Goal: Task Accomplishment & Management: Use online tool/utility

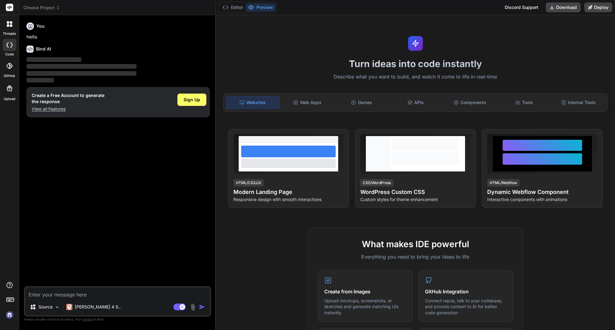
type textarea "x"
click at [185, 99] on span "Sign Up" at bounding box center [192, 100] width 17 height 6
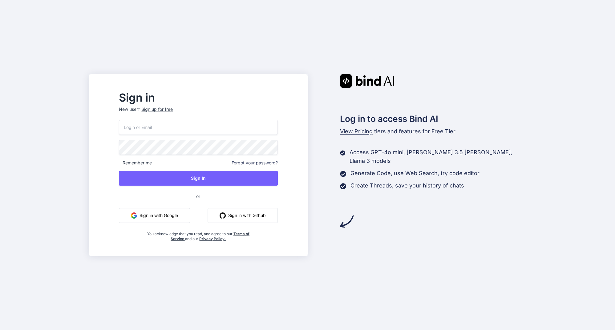
click at [172, 130] on input "email" at bounding box center [198, 127] width 159 height 15
type input "[EMAIL_ADDRESS][DOMAIN_NAME]"
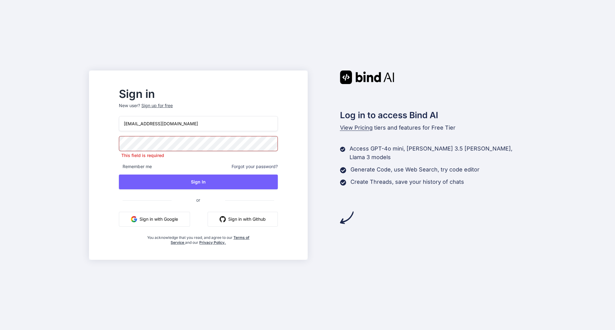
click at [277, 167] on span "Forgot your password?" at bounding box center [255, 167] width 46 height 6
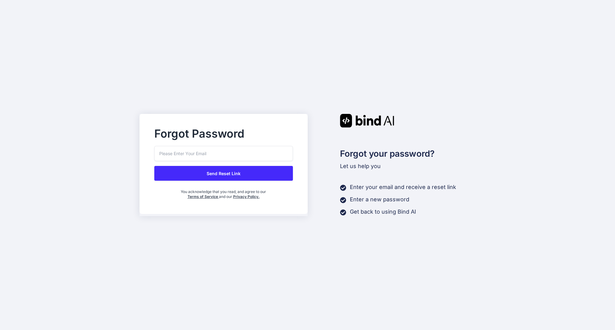
click at [237, 144] on div "Forgot Password" at bounding box center [223, 137] width 139 height 17
click at [232, 153] on input "email" at bounding box center [223, 153] width 139 height 15
paste input "getbind@meanwhile.be"
type input "getbind@meanwhile.be"
click at [219, 173] on button "Send Reset Link" at bounding box center [223, 173] width 139 height 15
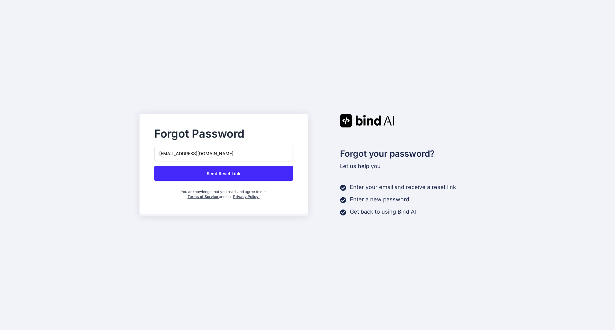
click at [162, 155] on input "getbind@meanwhile.be" at bounding box center [223, 153] width 139 height 15
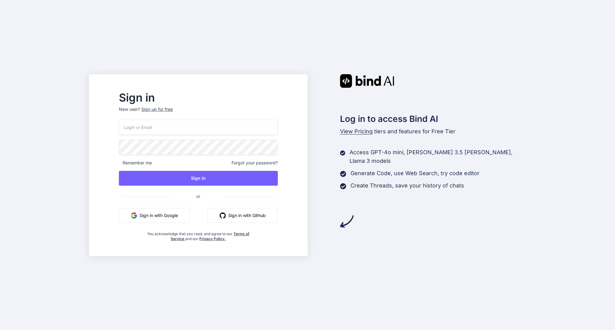
click at [170, 129] on input "email" at bounding box center [198, 127] width 159 height 15
type input "[EMAIL_ADDRESS][DOMAIN_NAME]"
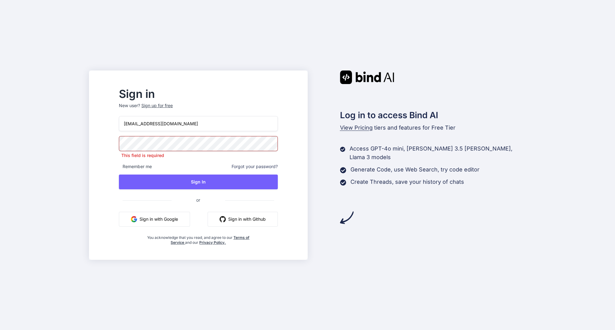
click at [261, 164] on span "Forgot your password?" at bounding box center [255, 167] width 46 height 6
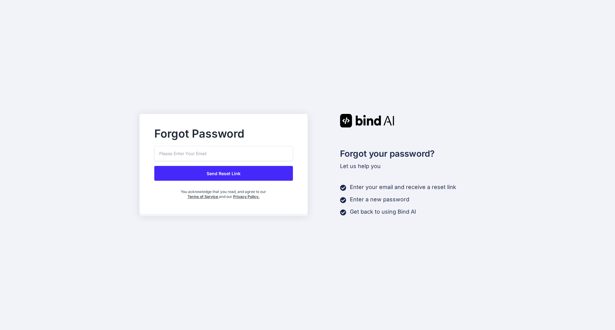
click at [229, 154] on input "email" at bounding box center [223, 153] width 139 height 15
paste input "[EMAIL_ADDRESS][DOMAIN_NAME]"
type input "[EMAIL_ADDRESS][DOMAIN_NAME]"
click at [226, 173] on button "Send Reset Link" at bounding box center [223, 173] width 139 height 15
click at [232, 173] on button "Send Reset Link" at bounding box center [223, 173] width 139 height 15
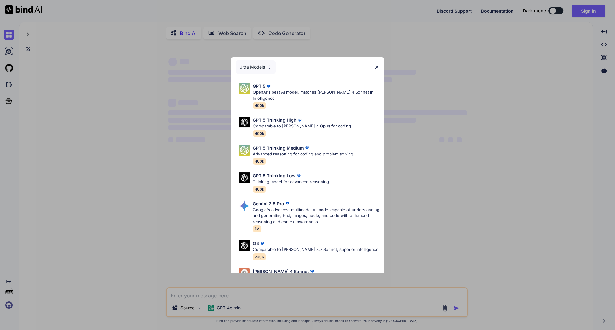
click at [378, 64] on div "Ultra Models" at bounding box center [308, 67] width 154 height 20
type textarea "x"
click at [377, 67] on img at bounding box center [376, 67] width 5 height 5
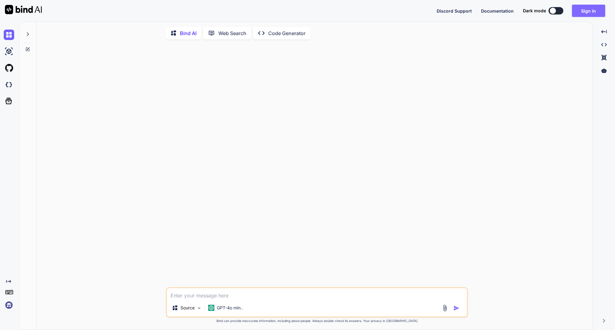
click at [576, 13] on button "Sign in" at bounding box center [588, 11] width 33 height 12
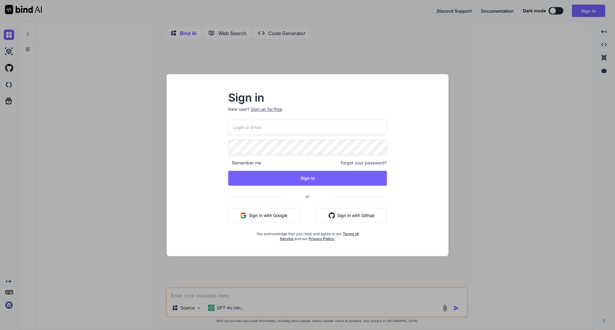
click at [254, 127] on input "email" at bounding box center [307, 127] width 159 height 15
type input "bind@meanwhile.be"
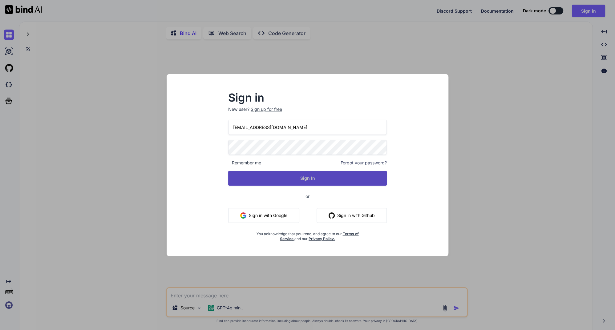
click at [307, 177] on button "Sign In" at bounding box center [307, 178] width 159 height 15
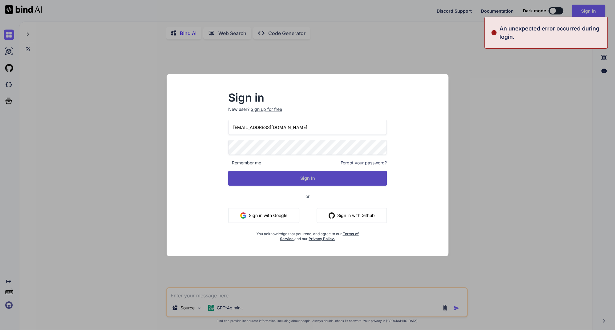
click at [319, 179] on button "Sign In" at bounding box center [307, 178] width 159 height 15
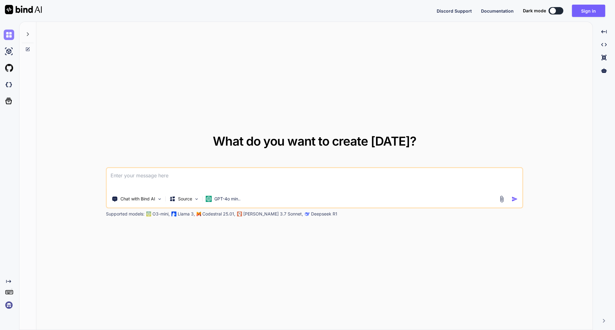
click at [10, 37] on img at bounding box center [9, 35] width 10 height 10
type textarea "x"
click at [587, 7] on button "Sign in" at bounding box center [588, 11] width 33 height 12
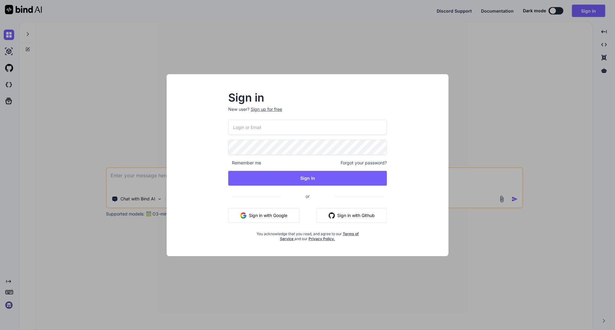
click at [260, 128] on input "email" at bounding box center [307, 127] width 159 height 15
type input "bind@meanwhile.be"
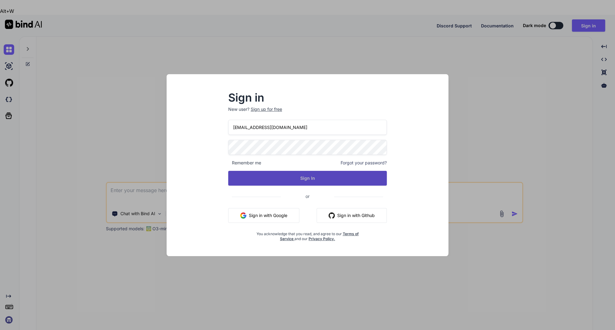
click at [296, 177] on button "Sign In" at bounding box center [307, 178] width 159 height 15
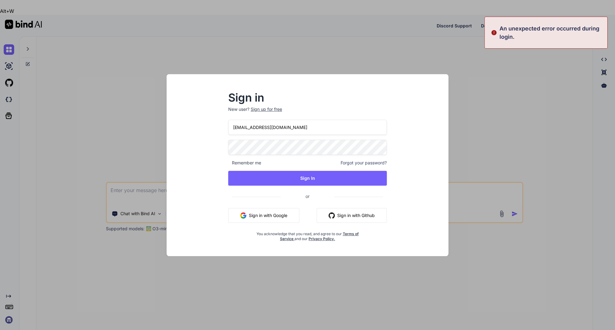
click at [506, 34] on p "An unexpected error occurred during login." at bounding box center [552, 32] width 104 height 17
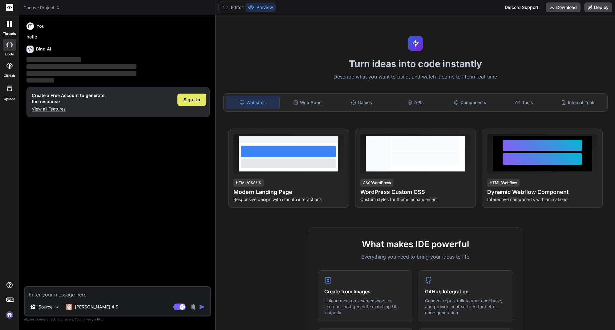
click at [183, 103] on div "Sign Up" at bounding box center [191, 100] width 29 height 12
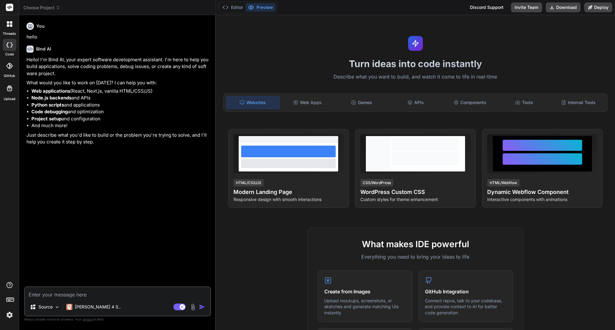
type textarea "x"
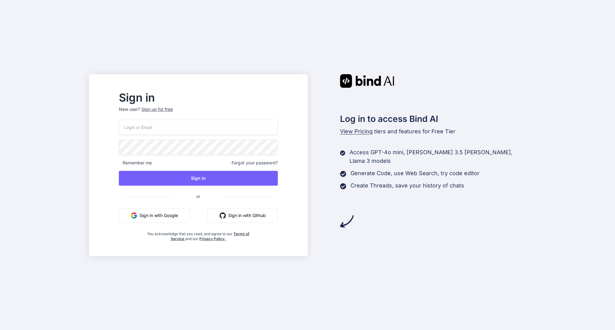
click at [198, 131] on input "email" at bounding box center [198, 127] width 159 height 15
paste input "An unexpected error occurred during login."
type input "i"
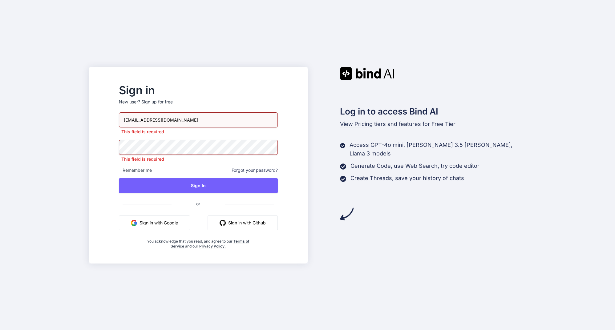
type input "[EMAIL_ADDRESS][DOMAIN_NAME]"
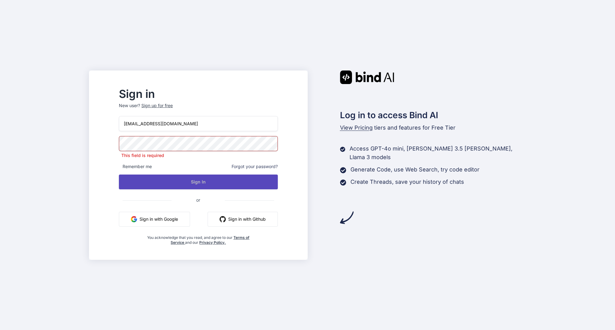
click at [212, 182] on button "Sign In" at bounding box center [198, 182] width 159 height 15
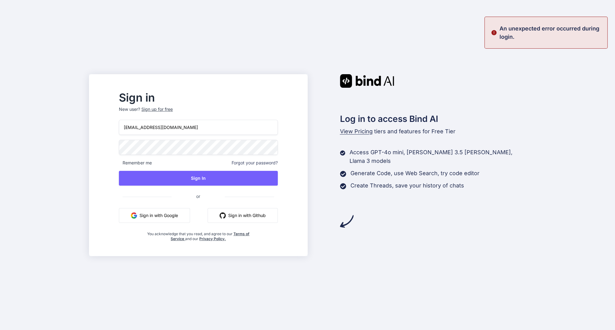
click at [510, 26] on p "An unexpected error occurred during login." at bounding box center [552, 32] width 104 height 17
click at [508, 26] on p "An unexpected error occurred during login." at bounding box center [552, 32] width 104 height 17
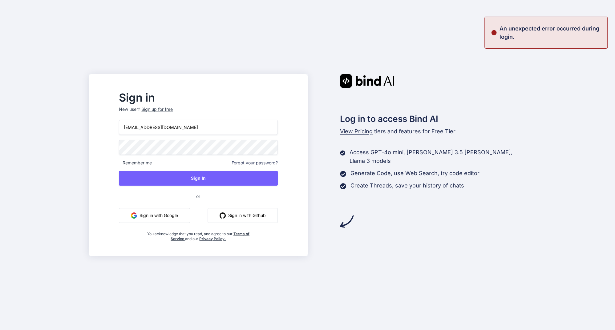
click at [508, 26] on p "An unexpected error occurred during login." at bounding box center [552, 32] width 104 height 17
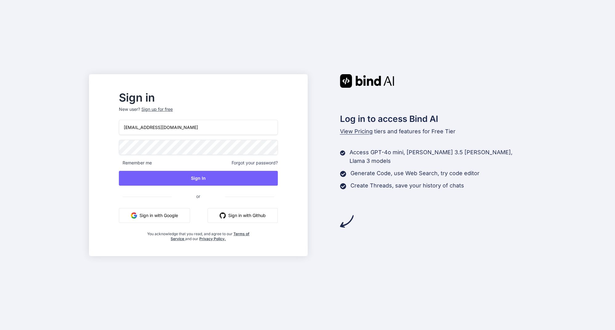
click at [503, 33] on div "Sign in New user? Sign up for free bind@meanwhile.be Remember me Forgot your pa…" at bounding box center [307, 165] width 615 height 330
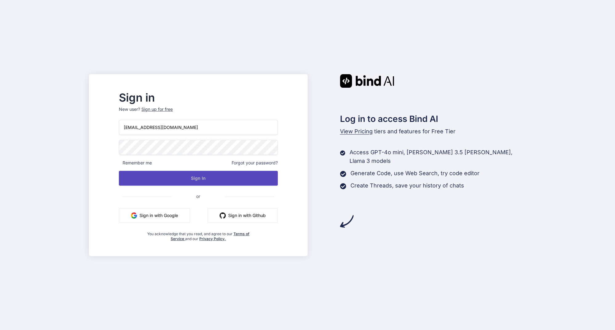
click at [206, 176] on button "Sign In" at bounding box center [198, 178] width 159 height 15
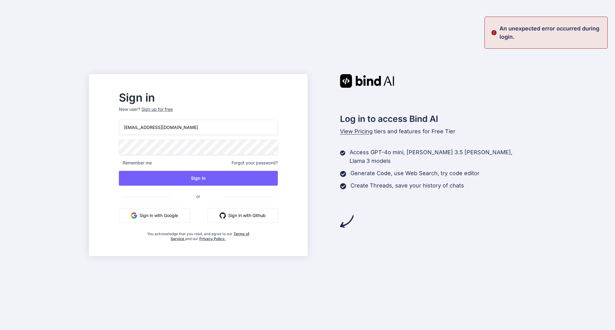
click at [514, 25] on p "An unexpected error occurred during login." at bounding box center [552, 32] width 104 height 17
click at [278, 164] on span "Forgot your password?" at bounding box center [255, 163] width 46 height 6
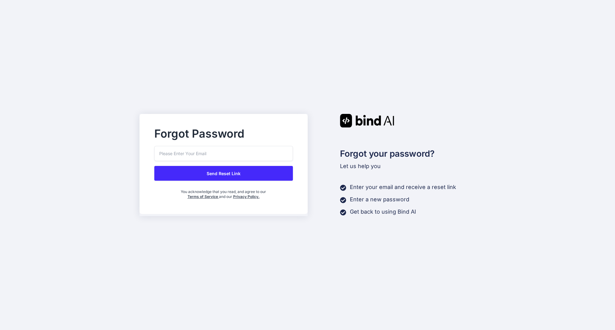
click at [212, 155] on input "email" at bounding box center [223, 153] width 139 height 15
type input "bind@meanwhile.be"
click at [213, 176] on button "Send Reset Link" at bounding box center [223, 173] width 139 height 15
click at [225, 155] on input "bind@meanwhile.be" at bounding box center [223, 153] width 139 height 15
click at [154, 166] on button "Send Reset Link" at bounding box center [223, 173] width 139 height 15
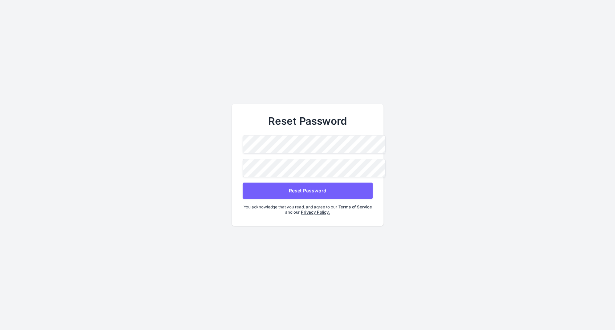
click at [307, 186] on button "Reset Password" at bounding box center [307, 191] width 130 height 16
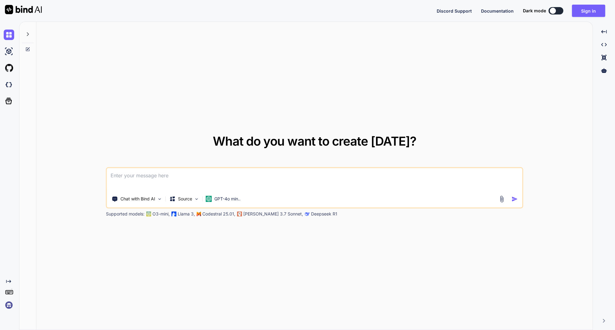
click at [423, 95] on div "What do you want to create today? Chat with Bind AI Source GPT-4o min.. Support…" at bounding box center [314, 176] width 556 height 309
click at [592, 10] on button "Sign in" at bounding box center [588, 11] width 33 height 12
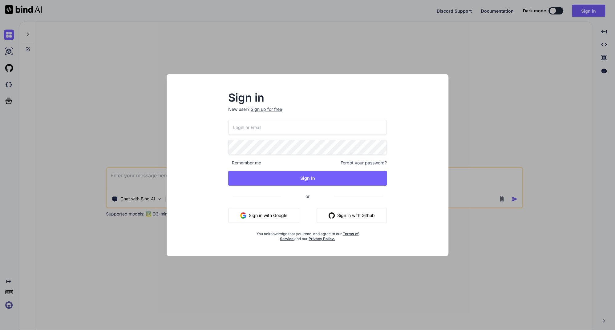
click at [274, 130] on input "email" at bounding box center [307, 127] width 159 height 15
type input "bind@meanwhile.be"
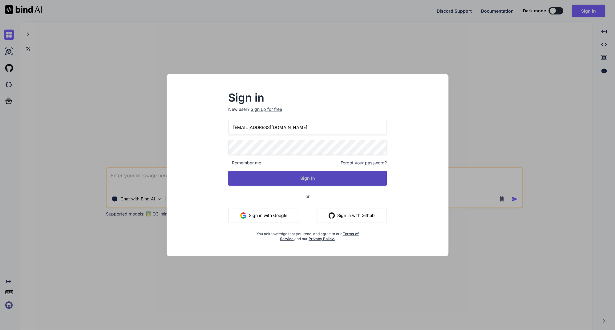
click at [310, 182] on button "Sign In" at bounding box center [307, 178] width 159 height 15
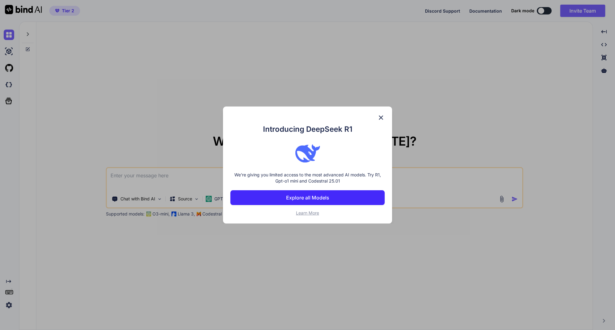
click at [381, 115] on img at bounding box center [380, 117] width 7 height 7
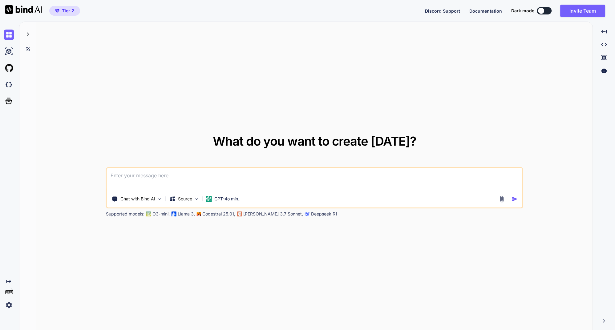
click at [125, 178] on textarea at bounding box center [314, 179] width 415 height 23
click at [12, 47] on img at bounding box center [9, 51] width 10 height 10
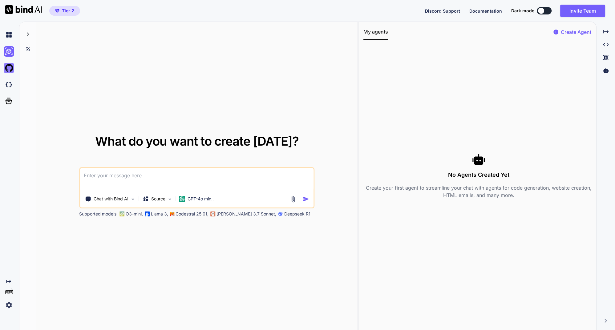
click at [8, 69] on img at bounding box center [9, 68] width 10 height 10
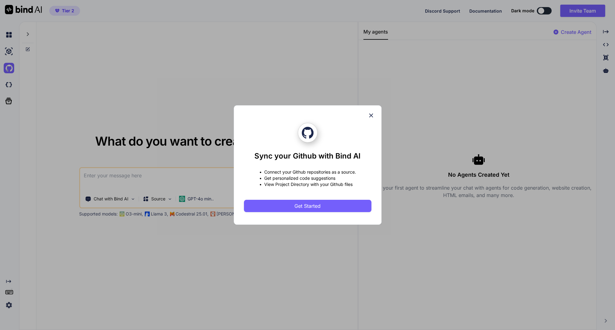
click at [373, 114] on icon at bounding box center [371, 115] width 7 height 7
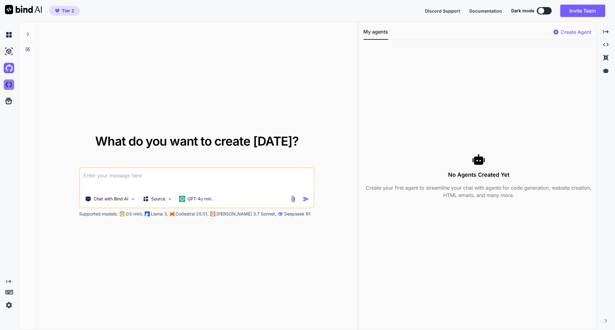
click at [9, 88] on img at bounding box center [9, 84] width 10 height 10
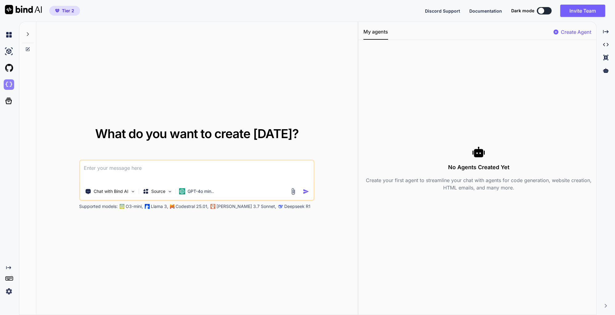
type textarea "x"
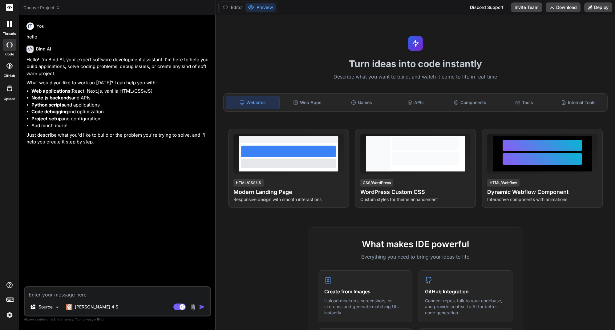
type textarea "x"
click at [67, 297] on textarea at bounding box center [117, 292] width 185 height 11
type textarea "I"
type textarea "x"
type textarea "I'"
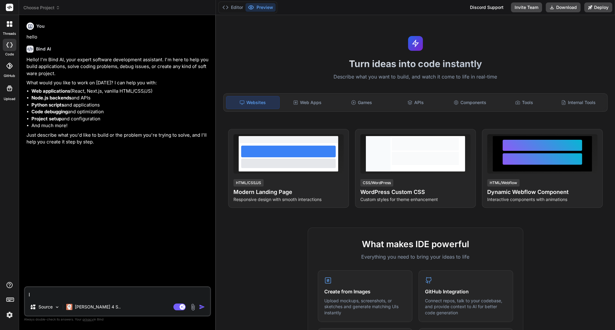
type textarea "x"
type textarea "I'm"
type textarea "x"
type textarea "I'm"
type textarea "x"
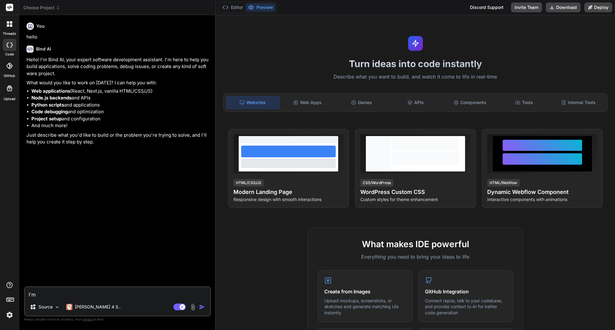
type textarea "I'm"
type textarea "x"
type textarea "I'"
type textarea "x"
type textarea "I"
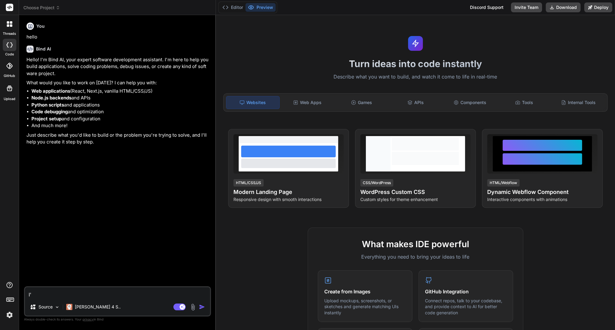
type textarea "x"
type textarea "I"
type textarea "x"
type textarea "I"
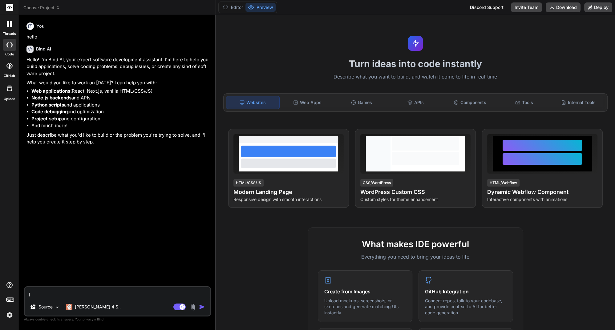
type textarea "x"
type textarea "I h"
type textarea "x"
type textarea "I ha"
type textarea "x"
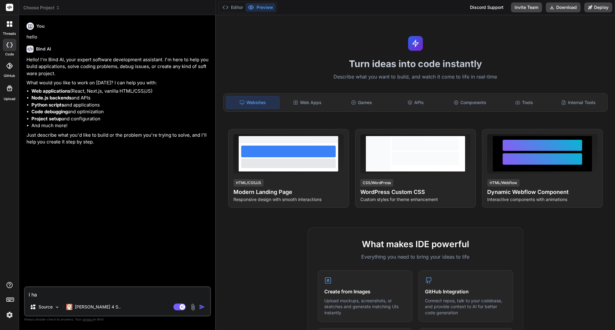
type textarea "I h"
type textarea "x"
type textarea "I"
type textarea "x"
type textarea "I a"
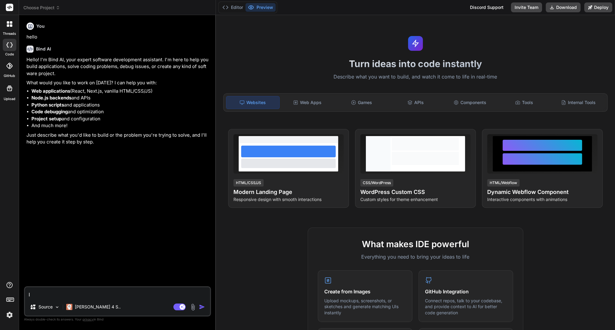
type textarea "x"
type textarea "I am"
type textarea "x"
type textarea "I am"
type textarea "x"
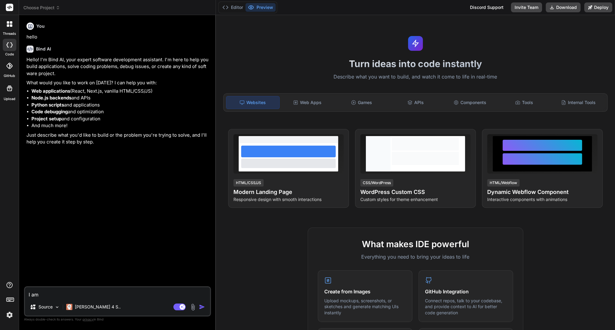
type textarea "I am b"
type textarea "x"
type textarea "I am bu"
type textarea "x"
type textarea "I am [PERSON_NAME]"
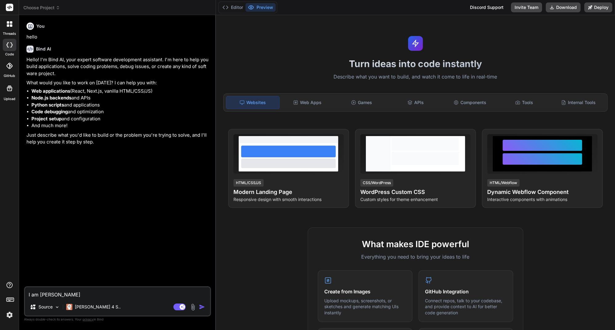
type textarea "x"
type textarea "I am buil"
type textarea "x"
type textarea "I am build"
type textarea "x"
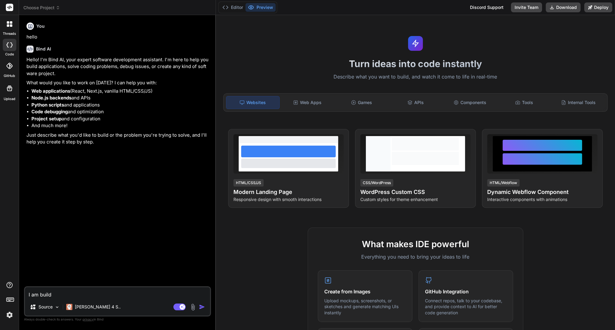
type textarea "I am buildi"
type textarea "x"
type textarea "I am buildin"
type textarea "x"
type textarea "I am building"
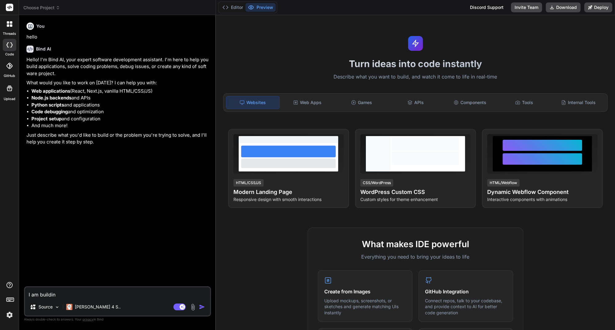
type textarea "x"
type textarea "I am building"
type textarea "x"
type textarea "I am building a"
type textarea "x"
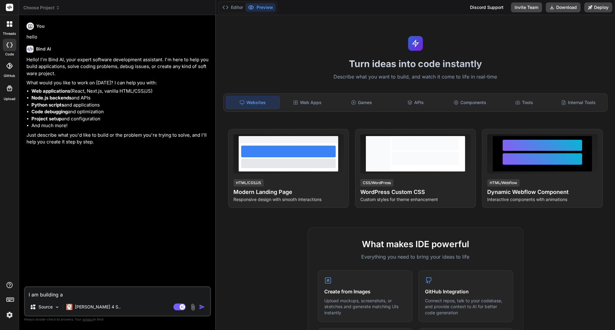
type textarea "I am building a"
type textarea "x"
type textarea "I am building a p"
type textarea "x"
type textarea "I am building a pr"
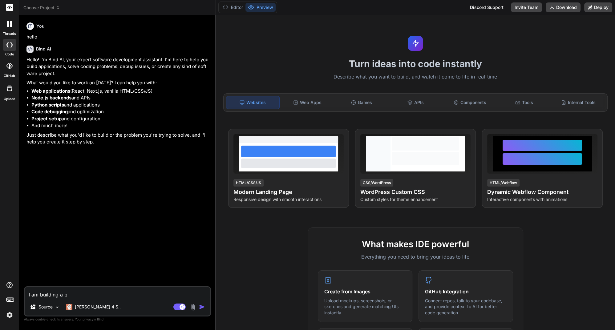
type textarea "x"
type textarea "I am building a pro"
type textarea "x"
type textarea "I am building a proj"
type textarea "x"
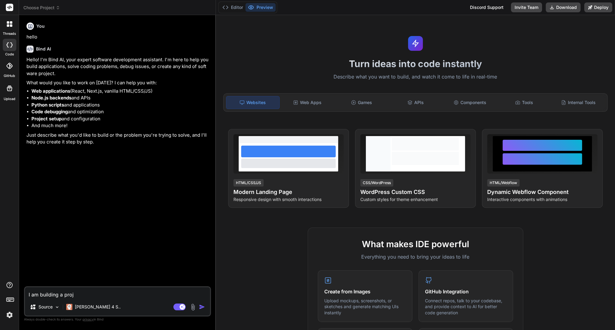
type textarea "I am building a proje"
type textarea "x"
type textarea "I am building a projec"
type textarea "x"
type textarea "I am building a project"
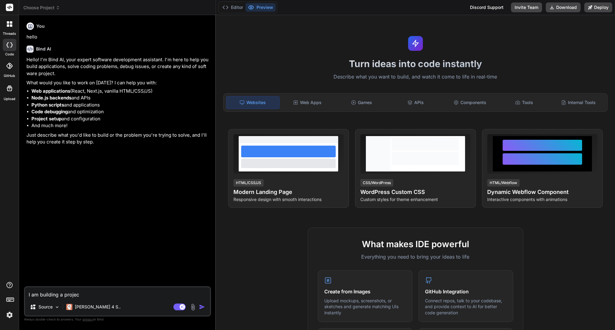
type textarea "x"
type textarea "I am building a project"
type textarea "x"
type textarea "I am building a project w"
type textarea "x"
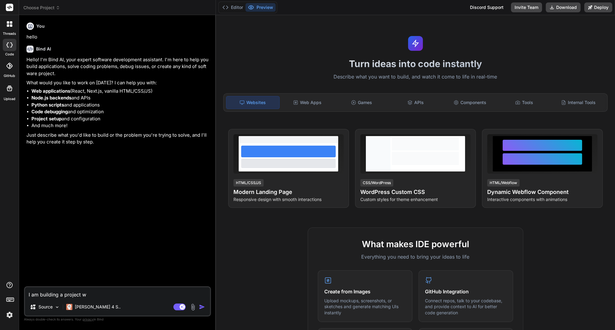
type textarea "I am building a project wi"
type textarea "x"
type textarea "I am building a project wit"
type textarea "x"
type textarea "I am building a project with"
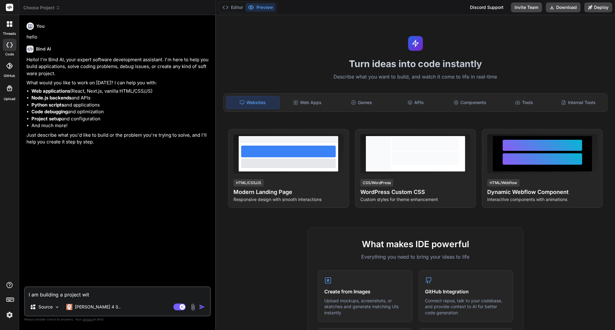
type textarea "x"
type textarea "I am building a project with"
type textarea "x"
type textarea "I am building a project with h"
type textarea "x"
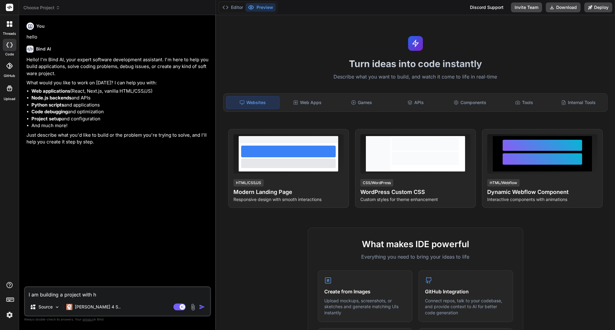
type textarea "I am building a project with ht"
type textarea "x"
type textarea "I am building a project with htm"
type textarea "x"
type textarea "I am building a project with html"
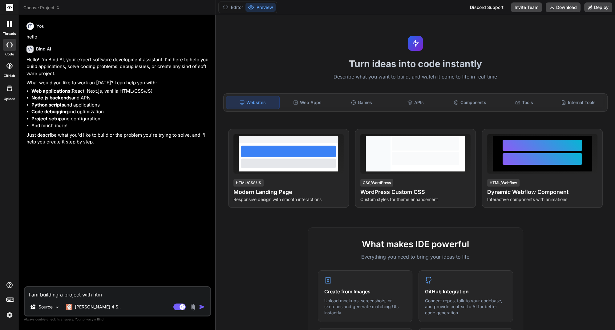
type textarea "x"
type textarea "I am building a project with html"
type textarea "x"
type textarea "I am building a project with html a"
type textarea "x"
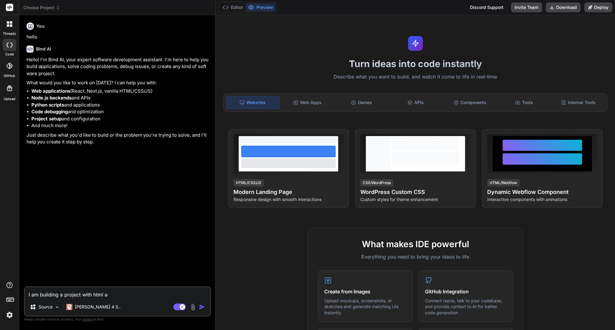
type textarea "I am building a project with html an"
type textarea "x"
type textarea "I am building a project with html and"
type textarea "x"
type textarea "I am building a project with html and"
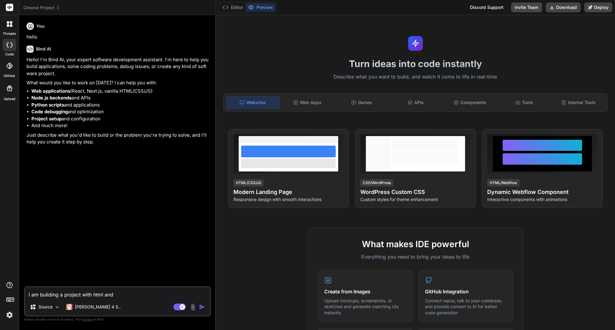
type textarea "x"
type textarea "I am building a project with html and a"
type textarea "x"
type textarea "I am building a project with html and ap"
type textarea "x"
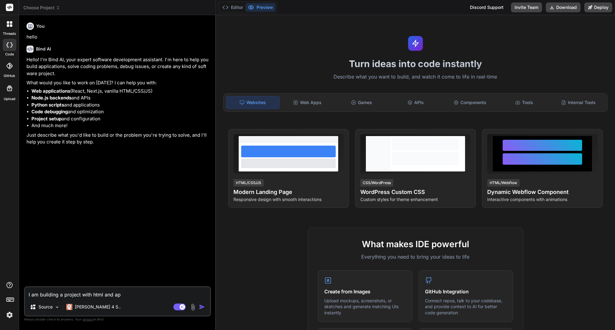
type textarea "I am building a project with html and api"
type textarea "x"
type textarea "I am building a project with html and ap"
type textarea "x"
type textarea "I am building a project with html and a"
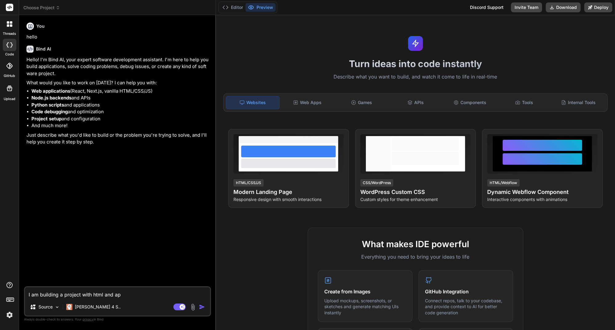
type textarea "x"
type textarea "I am building a project with html and"
type textarea "x"
type textarea "I am building a project with html and a"
type textarea "x"
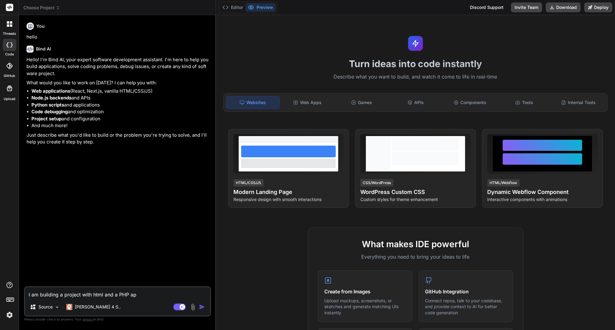
type textarea "I am building a project with html and a PHP api"
type textarea "x"
type textarea "I am building a project with html and a PHP api."
type textarea "x"
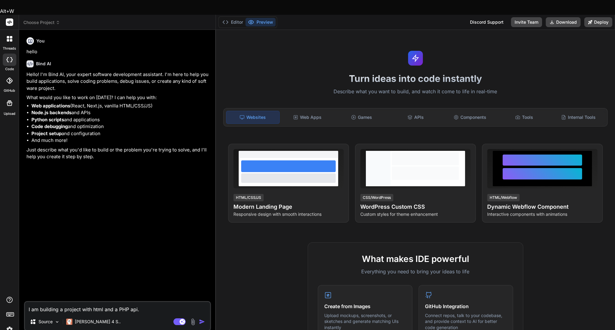
type textarea "I am building a project ihtml and a PHP api."
type textarea "x"
type textarea "I am building a project inhtml and a PHP api."
type textarea "x"
type textarea "I am building a project in html and a PHP api."
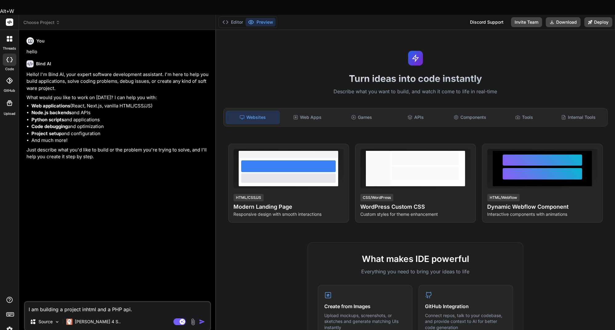
type textarea "x"
type textarea "I am building a project in html iPHP api."
type textarea "x"
type textarea "I am building a project in html inPHP api."
type textarea "x"
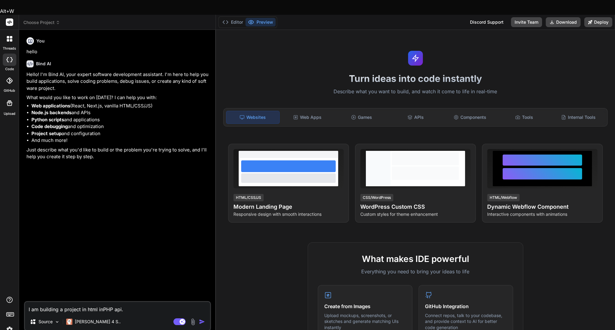
type textarea "I am building a project in html in PHP api."
type textarea "x"
type textarea "I am building a project in html in cPHP api."
type textarea "x"
type textarea "I am building a project in html in coPHP api."
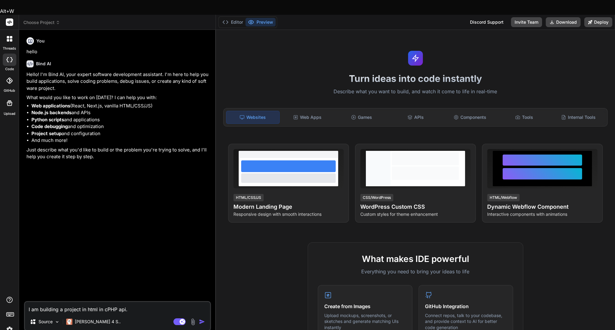
type textarea "x"
type textarea "I am building a project in html in comPHP api."
type textarea "x"
type textarea "I am building a project in html in combPHP api."
type textarea "x"
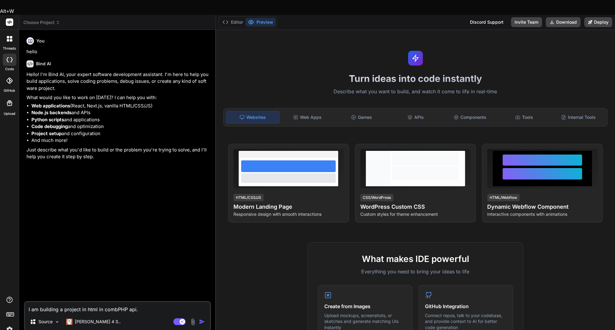
type textarea "I am building a project in html in combiPHP api."
type textarea "x"
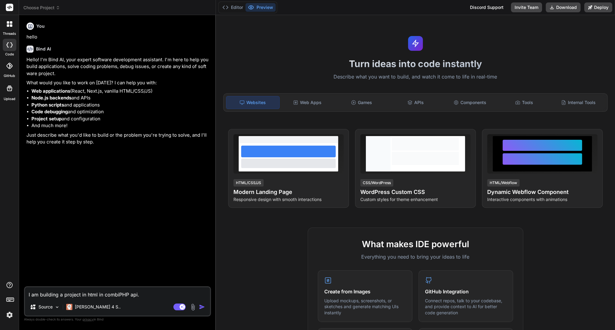
type textarea "I am building a project in html in combinPHP api."
type textarea "x"
type textarea "I am building a project in html in combinaPHP api."
type textarea "x"
type textarea "I am building a project in html in combinatPHP api."
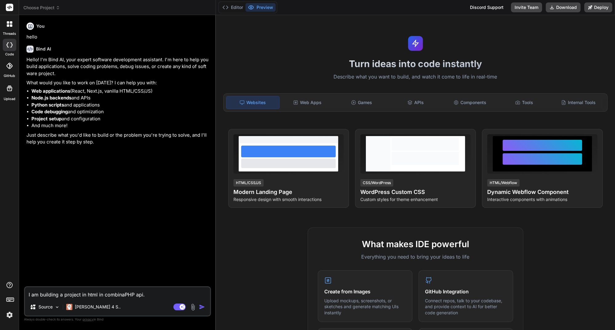
type textarea "x"
type textarea "I am building a project in html in combinatiPHP api."
type textarea "x"
type textarea "I am building a project in html in combinatioPHP api."
type textarea "x"
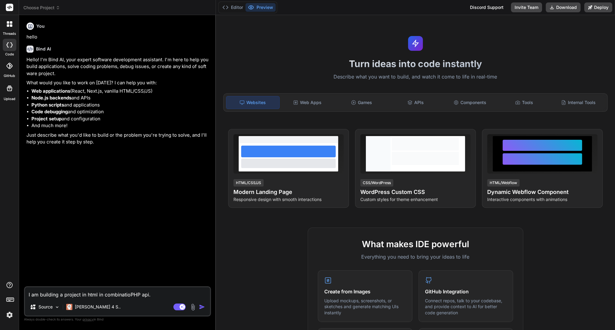
type textarea "I am building a project in html in combinationPHP api."
type textarea "x"
type textarea "I am building a project in html in combination PHP api."
type textarea "x"
type textarea "I am building a project in html in combination wPHP api."
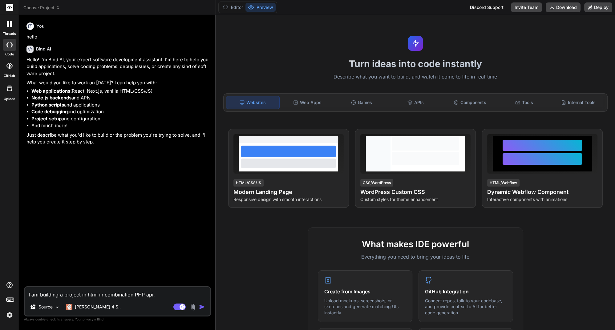
type textarea "x"
type textarea "I am building a project in html in combination wiPHP api."
type textarea "x"
type textarea "I am building a project in html in combination witPHP api."
type textarea "x"
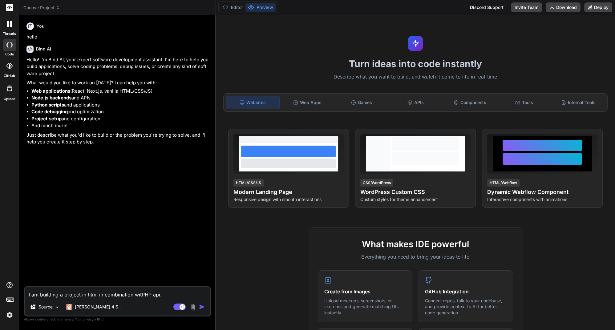
type textarea "I am building a project in html in combination withPHP api."
type textarea "x"
type textarea "I am building a project in html in combination with PHP api."
type textarea "x"
type textarea "I am building a project in html in combination with aPHP api."
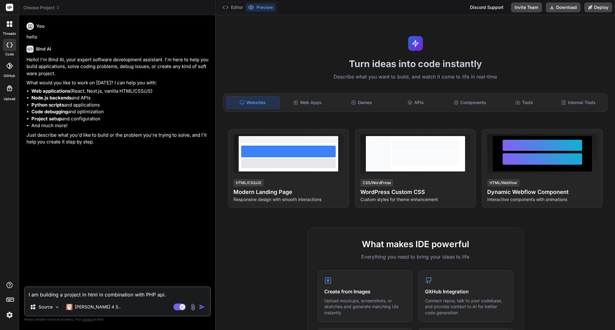
type textarea "x"
type textarea "I am building a project in html in combination with a PHP api."
type textarea "x"
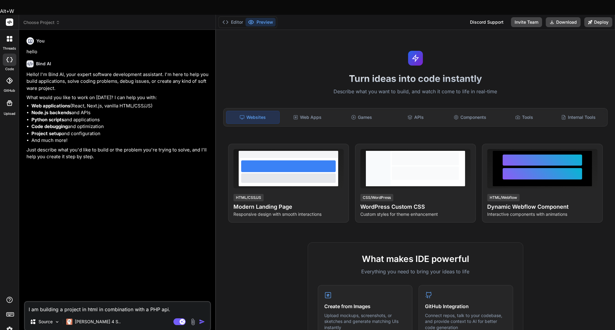
type textarea "I am building a win html in combination with a PHP api."
type textarea "x"
type textarea "I am building a [PERSON_NAME] html in combination with a PHP api."
type textarea "x"
type textarea "I am building a webin html in combination with a PHP api."
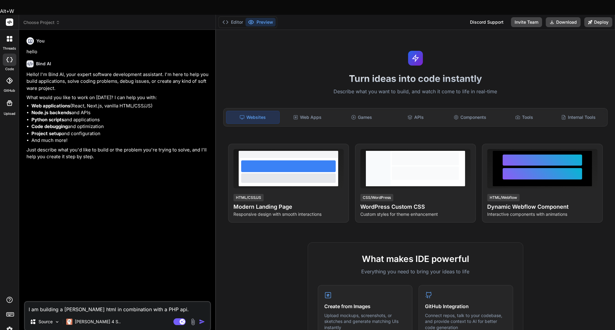
type textarea "x"
type textarea "I am building a web in html in combination with a PHP api."
type textarea "x"
type textarea "I am building a web ain html in combination with a PHP api."
type textarea "x"
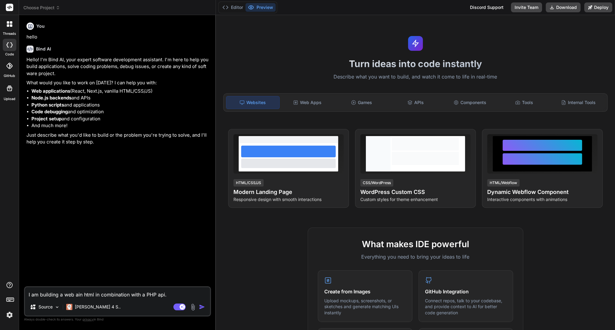
type textarea "I am building a web apin html in combination with a PHP api."
type textarea "x"
type textarea "I am building a web appin html in combination with a PHP api."
type textarea "x"
type textarea "I am building a web [PERSON_NAME] html in combination with a PHP api."
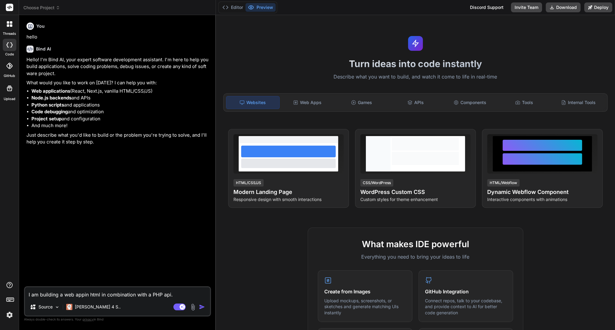
type textarea "x"
type textarea "I am building a web appliin html in combination with a PHP api."
type textarea "x"
type textarea "I am building a web applicin html in combination with a PHP api."
type textarea "x"
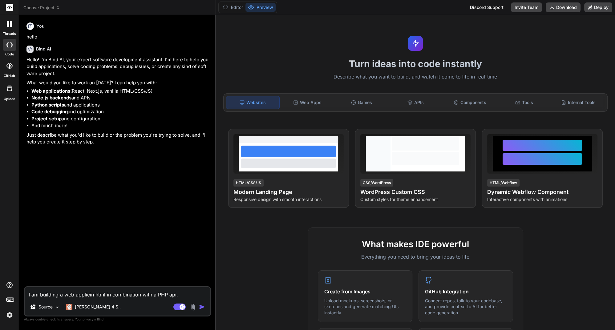
type textarea "I am building a web applicain html in combination with a PHP api."
type textarea "x"
type textarea "I am building a web applicatin html in combination with a PHP api."
type textarea "x"
type textarea "I am building a web applicatiin html in combination with a PHP api."
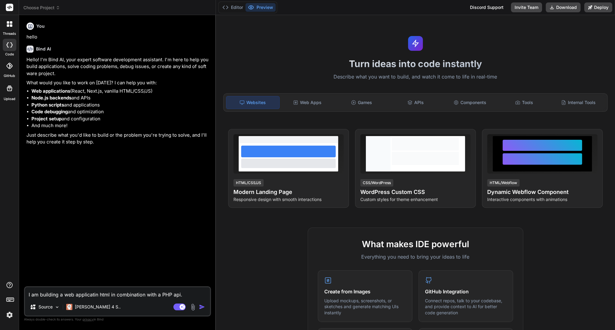
type textarea "x"
type textarea "I am building a web applicatioin html in combination with a PHP api."
type textarea "x"
type textarea "I am building a web applicationin html in combination with a PHP api."
type textarea "x"
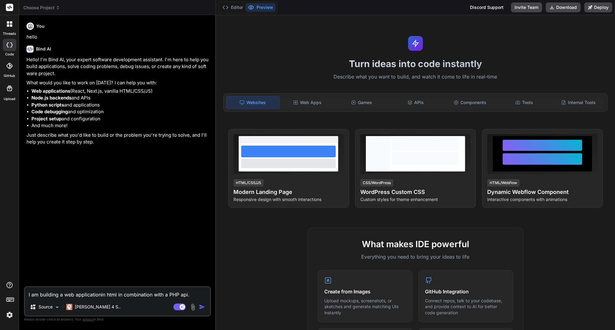
type textarea "I am building a web application in html in combination with a PHP api."
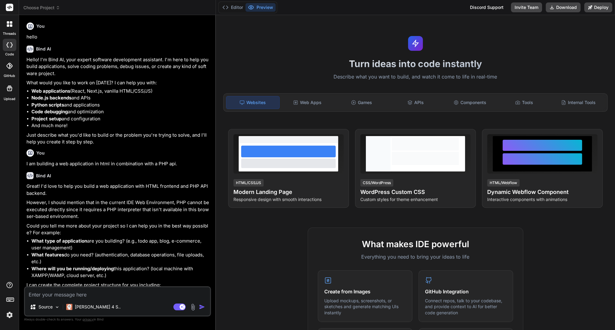
scroll to position [64, 0]
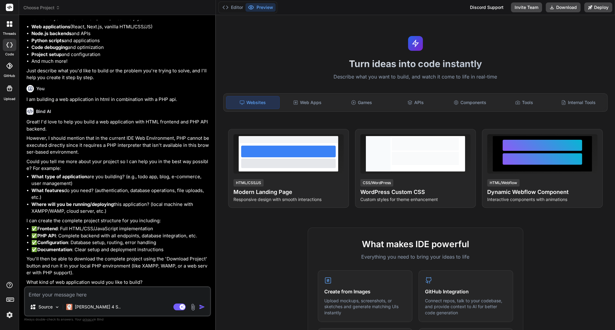
click at [61, 293] on textarea at bounding box center [117, 292] width 185 height 11
click at [58, 310] on div "Source" at bounding box center [44, 307] width 35 height 12
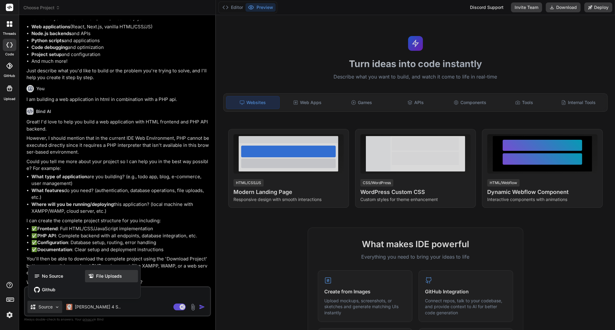
click at [95, 277] on icon at bounding box center [92, 276] width 8 height 6
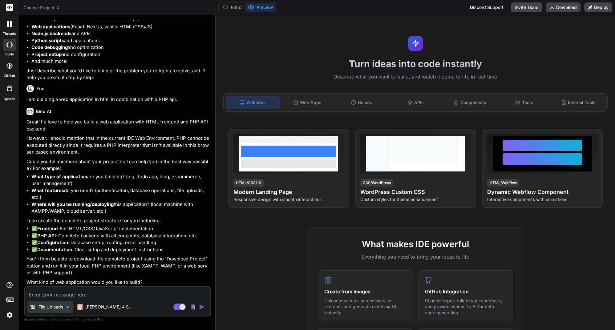
click at [59, 305] on p "File Uploads" at bounding box center [50, 307] width 25 height 6
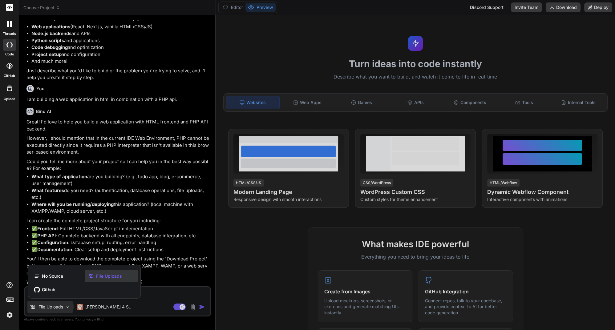
click at [104, 273] on div "File Uploads" at bounding box center [111, 276] width 53 height 12
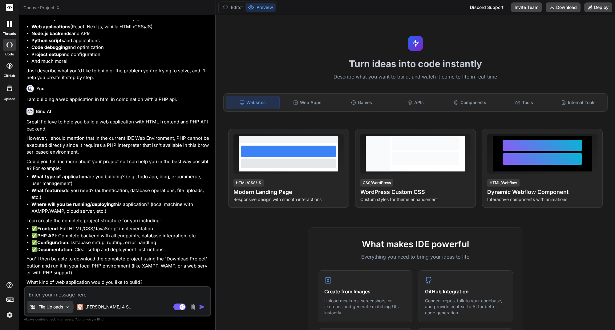
click at [54, 309] on p "File Uploads" at bounding box center [50, 307] width 25 height 6
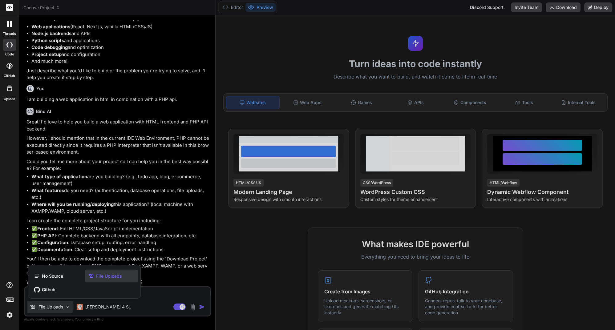
click at [236, 258] on div at bounding box center [307, 165] width 615 height 330
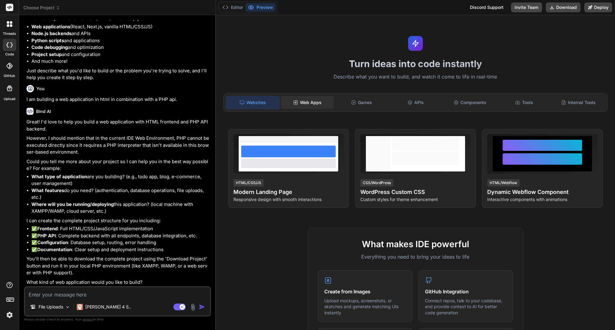
click at [299, 103] on div "Web Apps" at bounding box center [307, 102] width 53 height 13
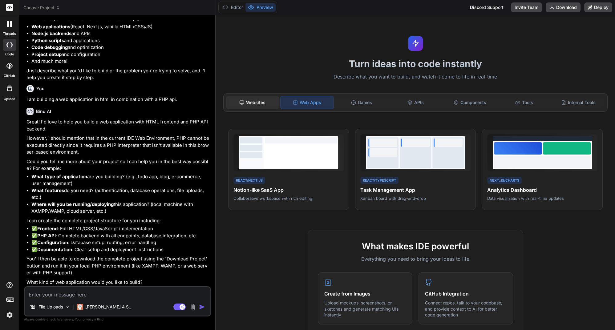
click at [253, 99] on div "Websites" at bounding box center [252, 102] width 53 height 13
